Goal: Task Accomplishment & Management: Complete application form

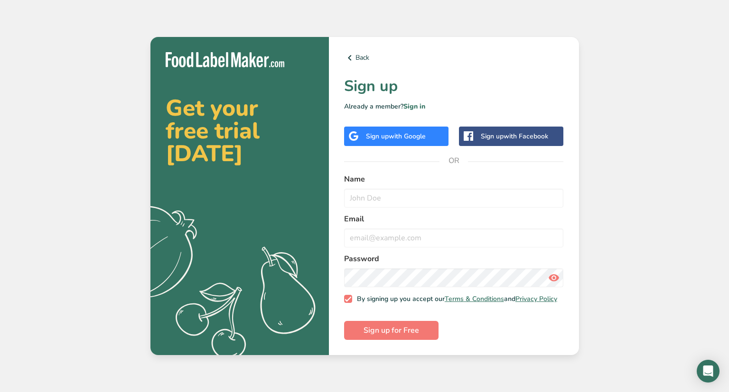
click at [425, 135] on span "with Google" at bounding box center [406, 136] width 37 height 9
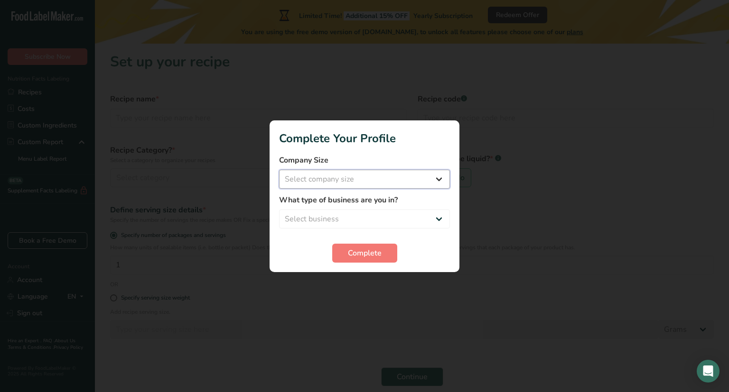
click at [279, 170] on select "Select company size Fewer than 10 Employees 10 to 50 Employees 51 to 500 Employ…" at bounding box center [364, 179] width 171 height 19
select select "1"
click option "Fewer than 10 Employees" at bounding box center [0, 0] width 0 height 0
click at [279, 210] on select "Select business Packaged Food Manufacturer Restaurant & Cafe Bakery Meal Plans …" at bounding box center [364, 219] width 171 height 19
select select "8"
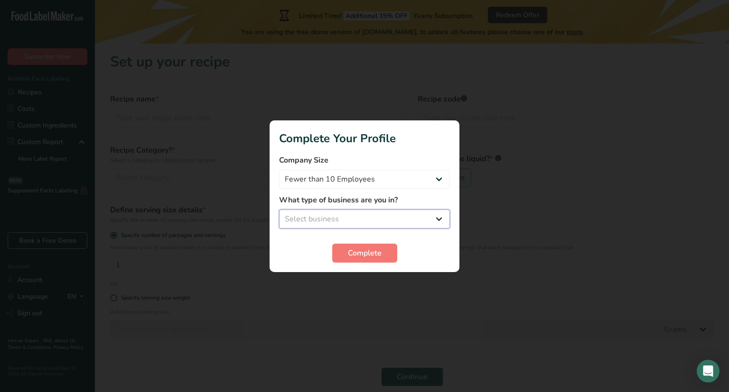
click option "Other" at bounding box center [0, 0] width 0 height 0
click at [364, 257] on span "Complete" at bounding box center [365, 253] width 34 height 11
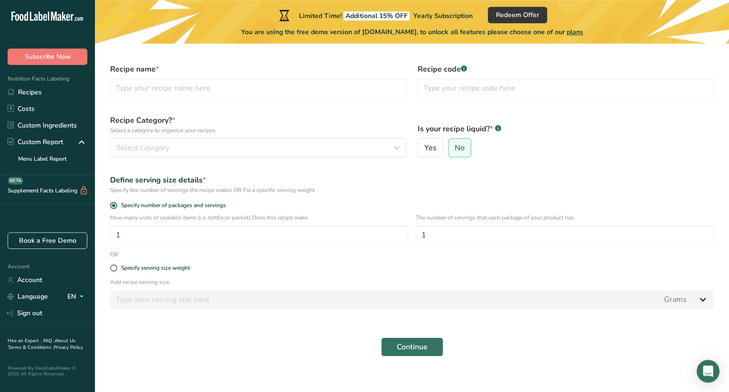
scroll to position [40, 0]
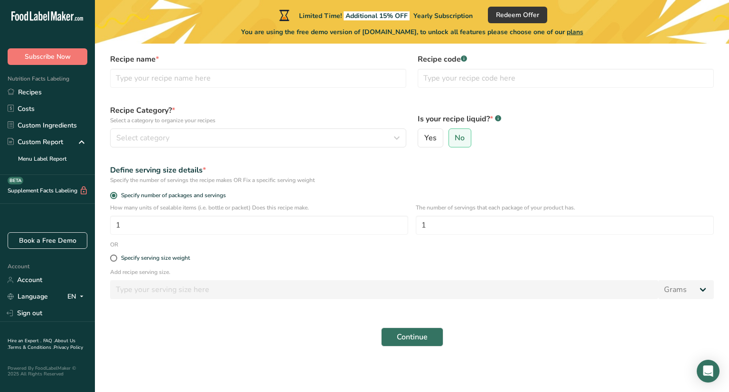
click at [184, 321] on form "Recipe name * Recipe code .a-a{fill:#347362;}.b-a{fill:#fff;} Recipe Category? …" at bounding box center [411, 200] width 615 height 305
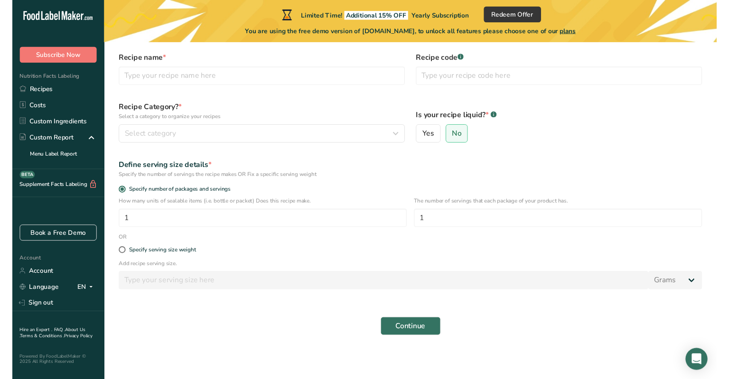
scroll to position [0, 0]
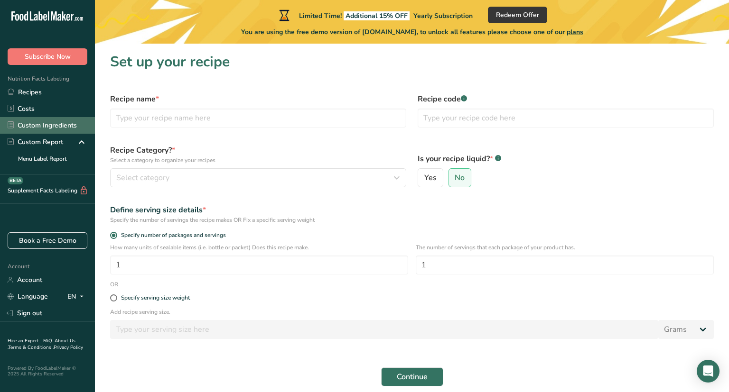
click at [51, 124] on link "Custom Ingredients" at bounding box center [47, 125] width 95 height 17
